Goal: Task Accomplishment & Management: Manage account settings

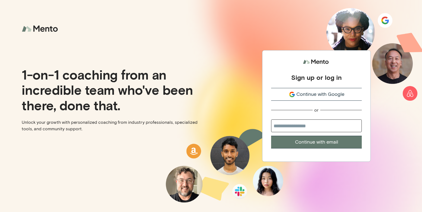
click at [291, 128] on input "email" at bounding box center [316, 125] width 91 height 13
type input "**********"
click at [314, 144] on button "Continue with email" at bounding box center [316, 142] width 91 height 13
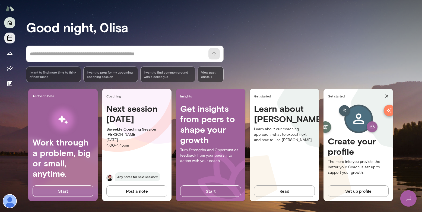
click at [9, 40] on icon "Sessions" at bounding box center [10, 38] width 7 height 7
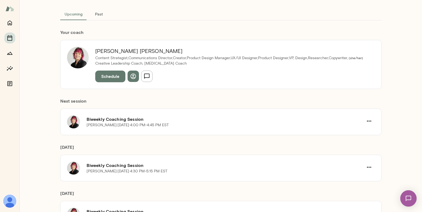
scroll to position [34, 0]
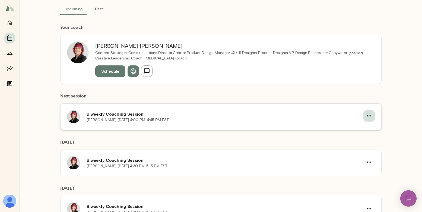
click at [369, 118] on icon "button" at bounding box center [369, 116] width 7 height 7
click at [360, 127] on span "Reschedule" at bounding box center [359, 128] width 23 height 7
